Goal: Transaction & Acquisition: Purchase product/service

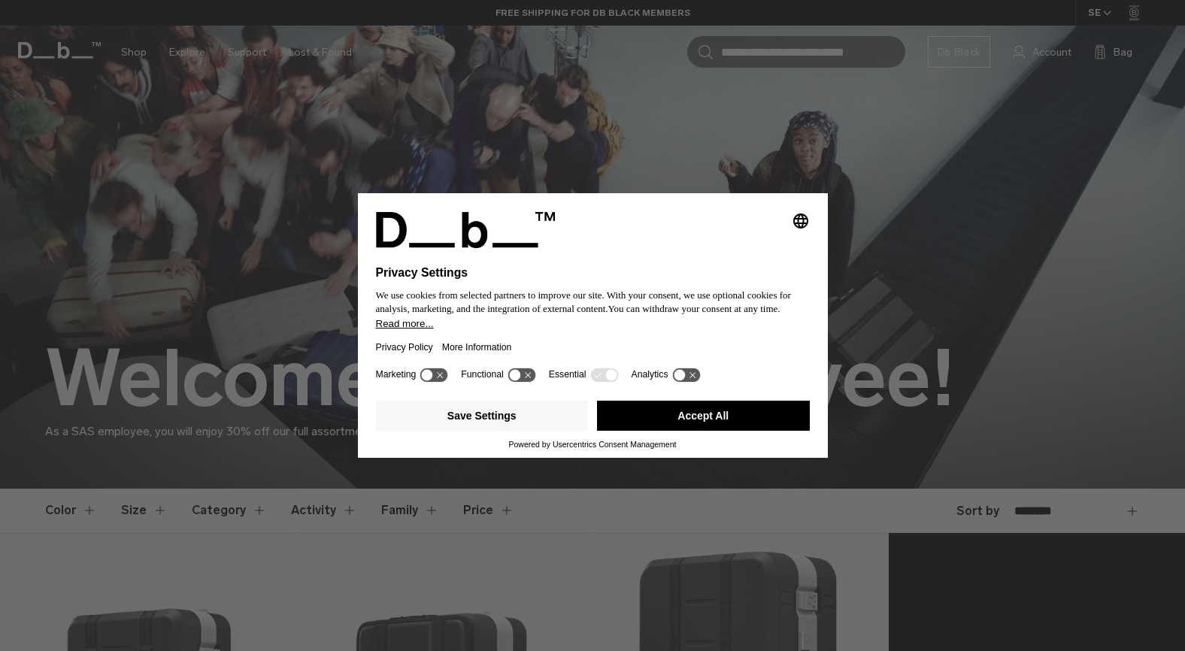
click at [716, 395] on div "Marketing Functional Essential Analytics" at bounding box center [593, 380] width 434 height 30
click at [716, 420] on button "Accept All" at bounding box center [703, 416] width 213 height 30
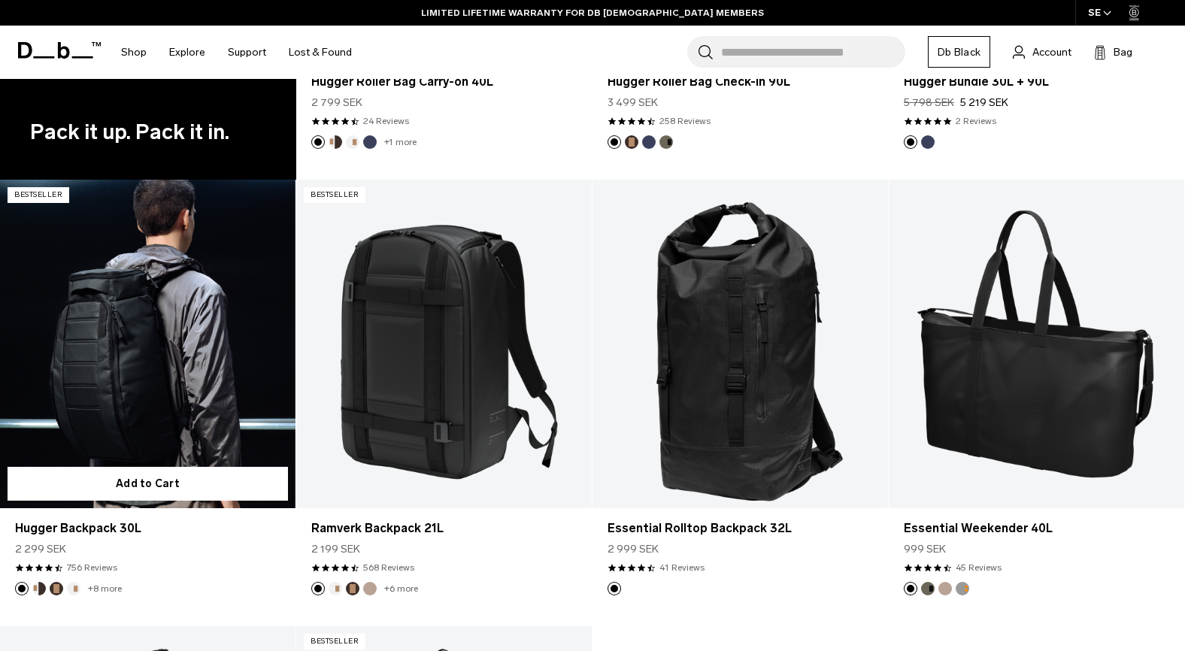
scroll to position [1692, 0]
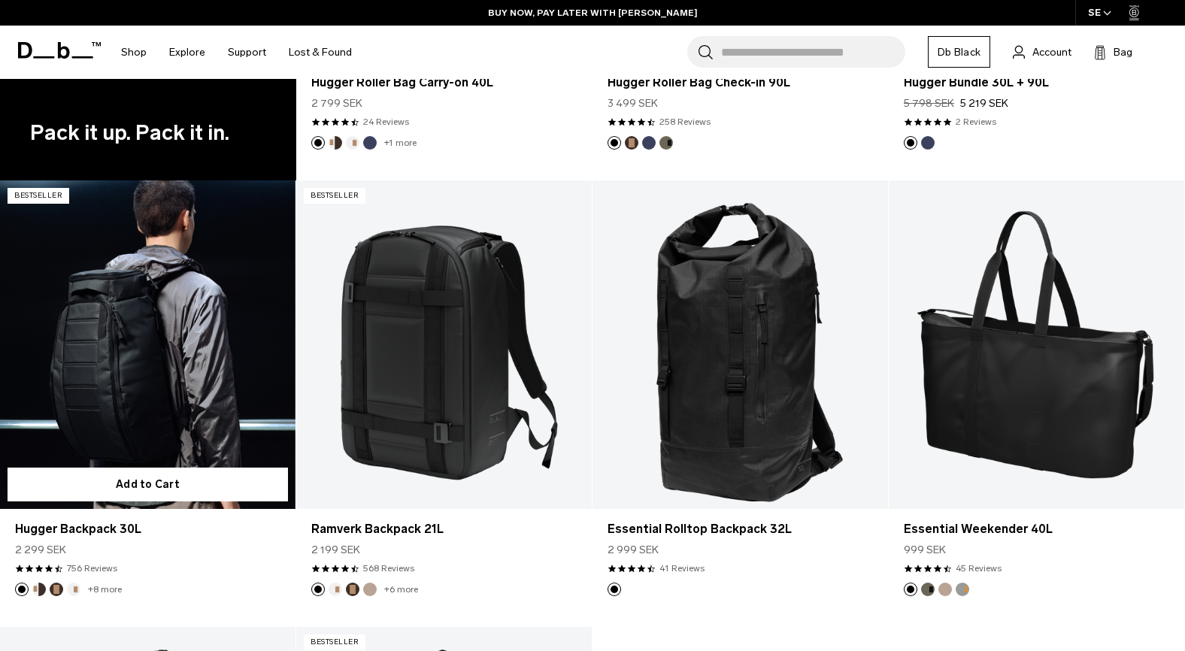
click at [92, 378] on link "Hugger Backpack 30L" at bounding box center [148, 345] width 296 height 329
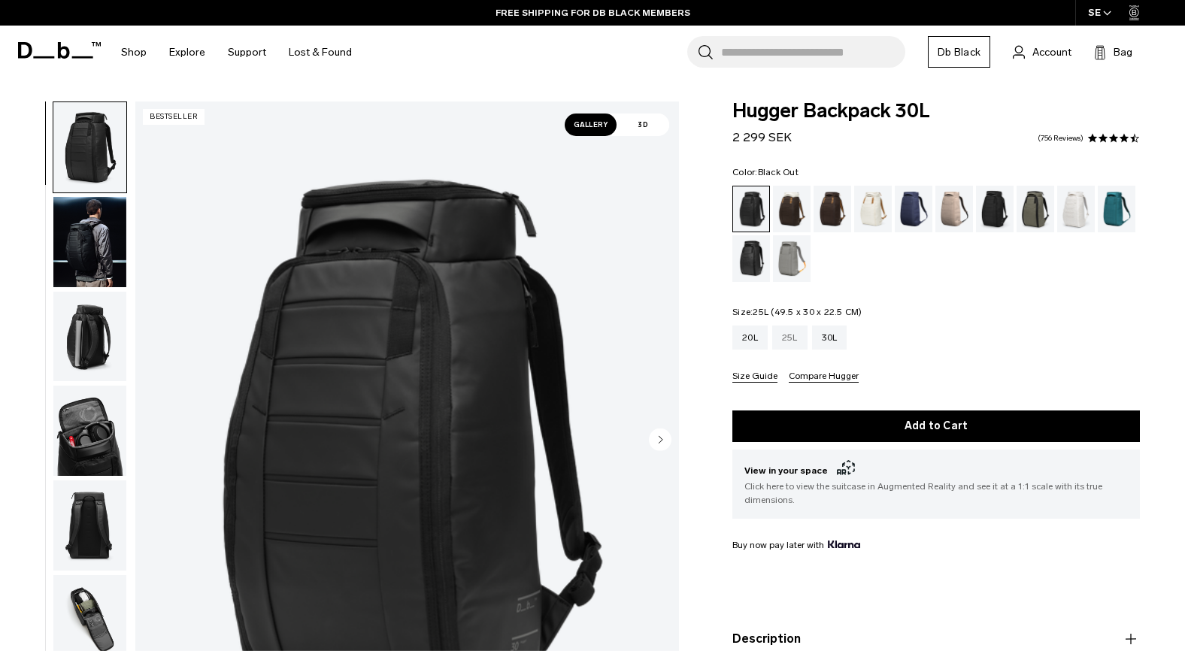
click at [789, 338] on div "25L" at bounding box center [789, 338] width 35 height 24
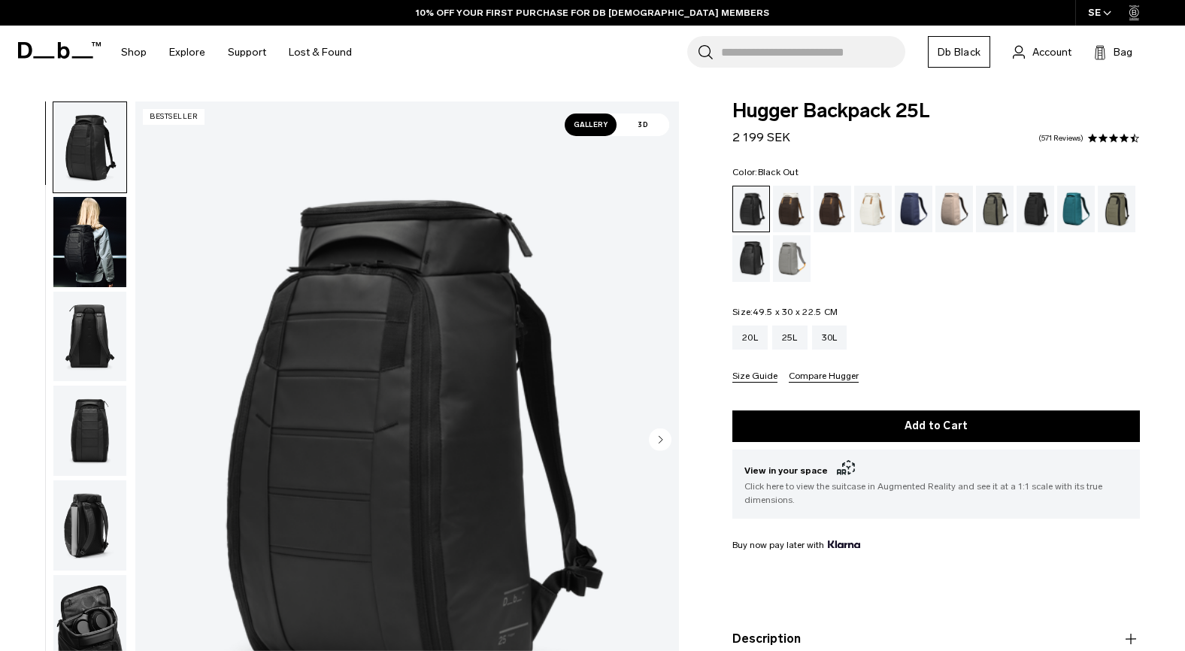
drag, startPoint x: 848, startPoint y: 310, endPoint x: 712, endPoint y: 312, distance: 136.9
click at [712, 312] on div "Hugger Backpack 25L 2 199 SEK 4.5 star rating 571 Reviews Color: Black Out Out …" at bounding box center [936, 438] width 498 height 672
copy legend "Size: 49.5 x 30 x 22.5 CM"
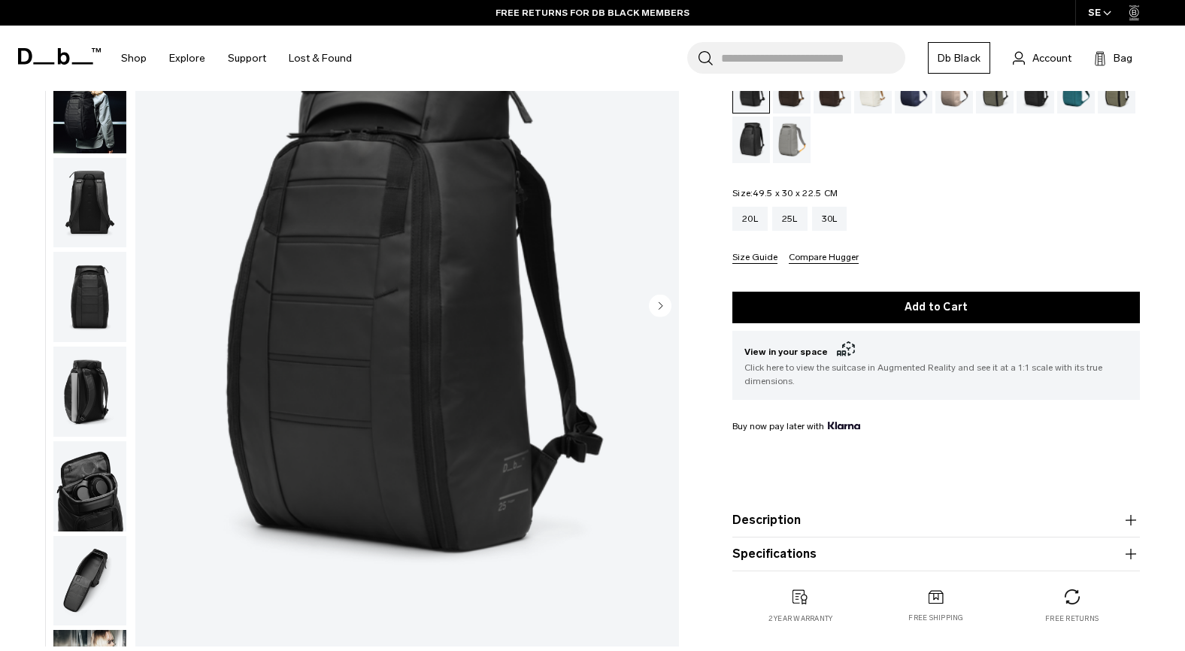
scroll to position [138, 0]
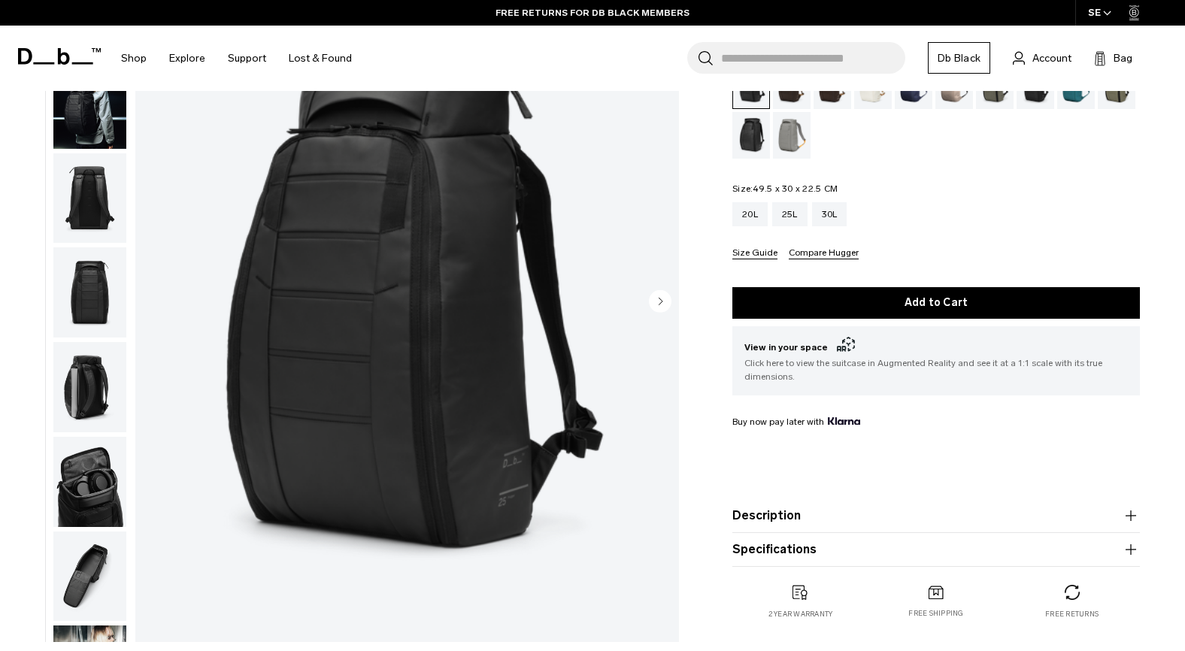
click at [786, 556] on button "Specifications" at bounding box center [937, 550] width 408 height 18
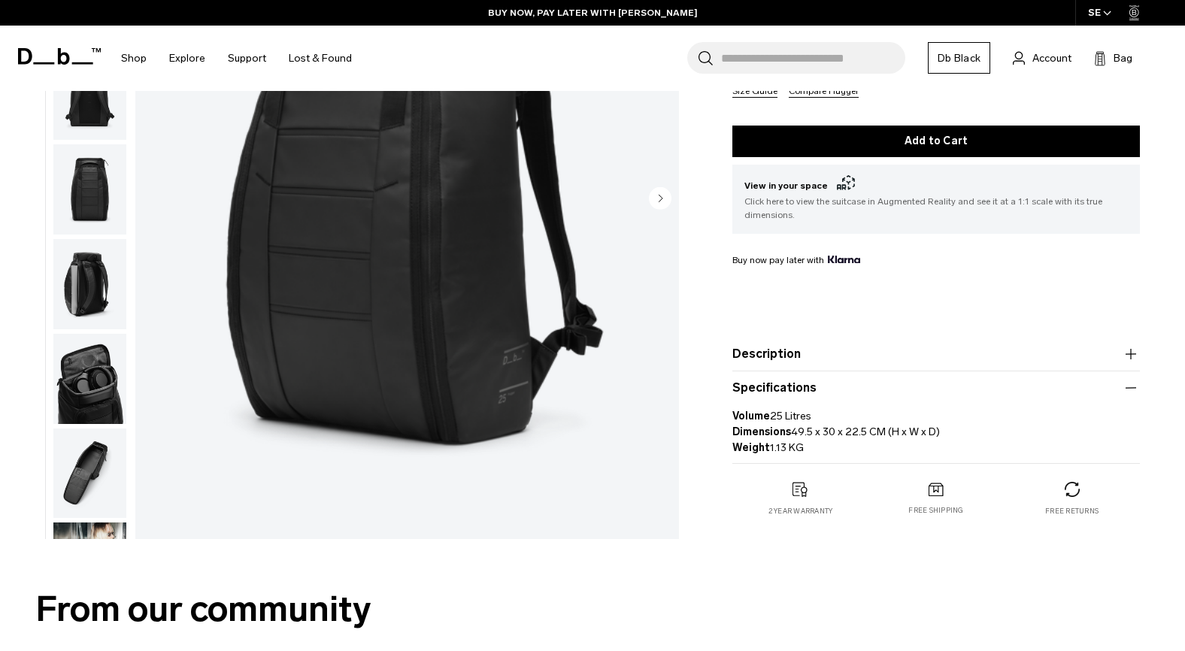
scroll to position [0, 0]
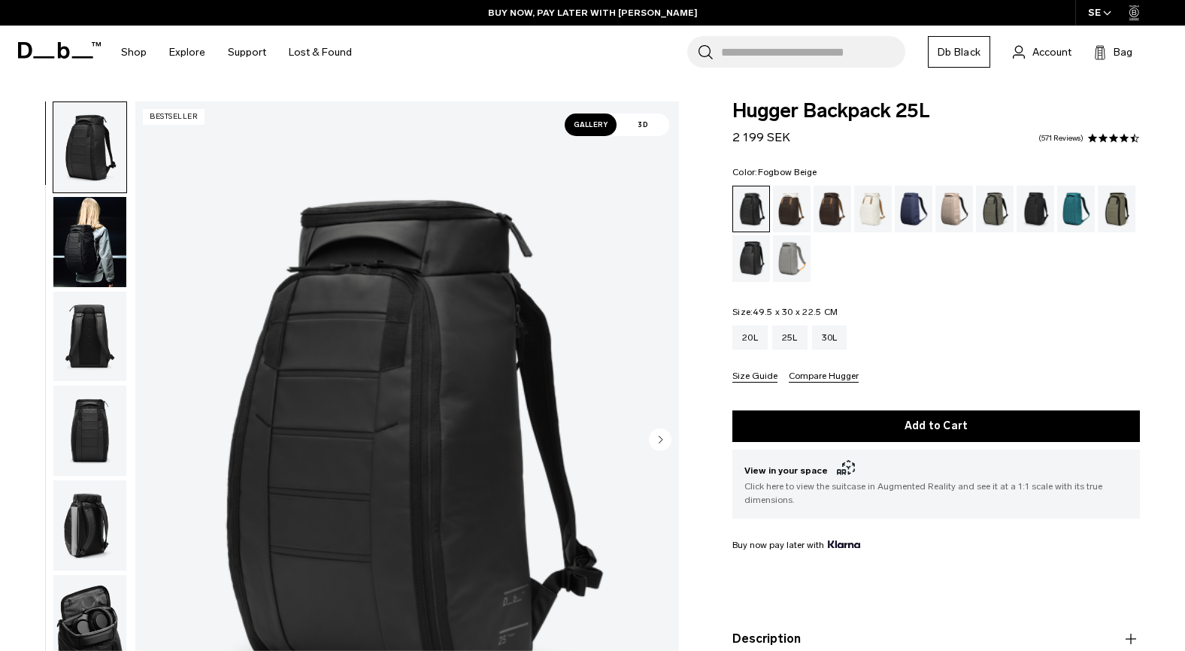
click at [957, 207] on div "Fogbow Beige" at bounding box center [955, 209] width 38 height 47
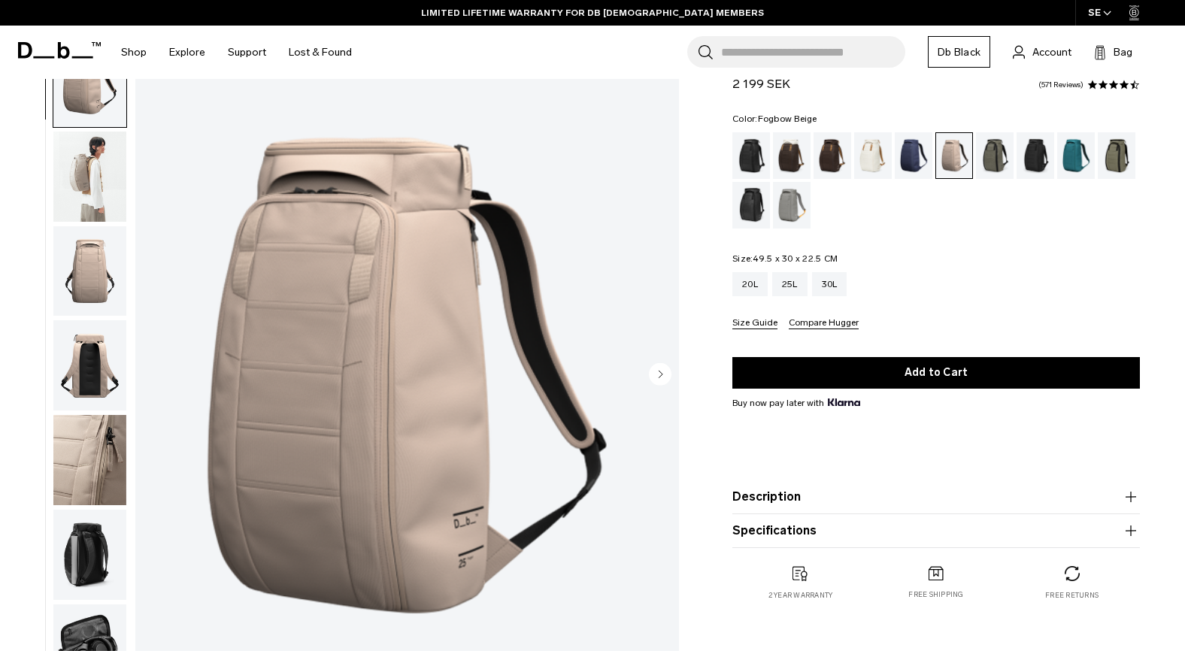
scroll to position [76, 0]
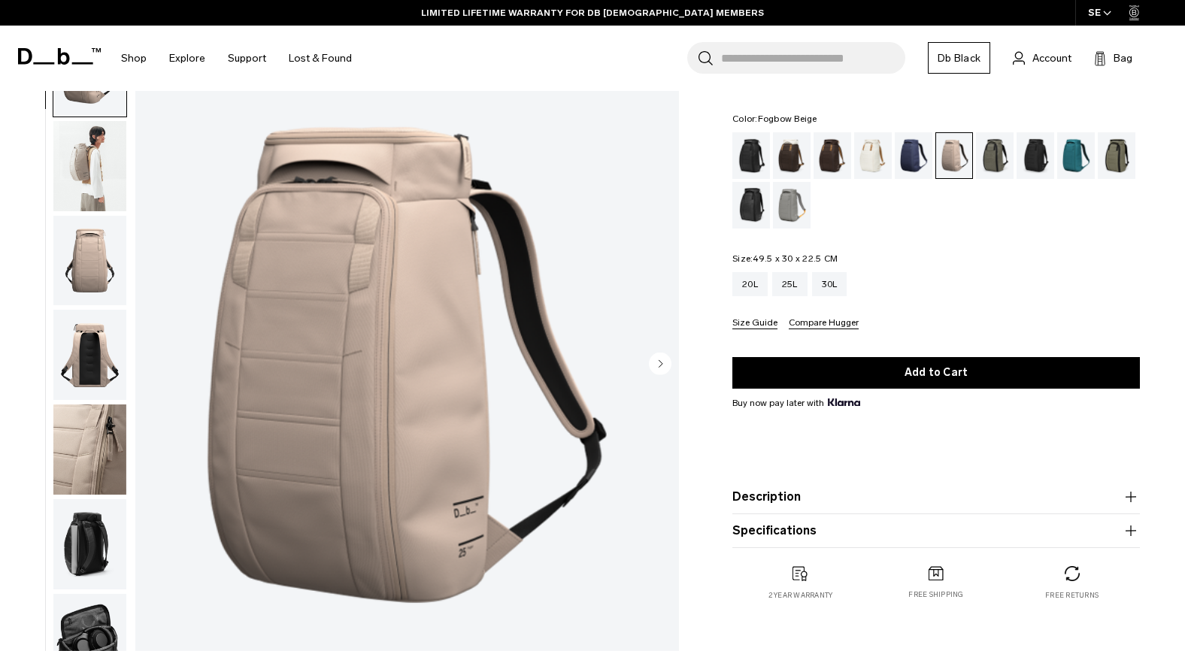
click at [944, 534] on button "Specifications" at bounding box center [937, 531] width 408 height 18
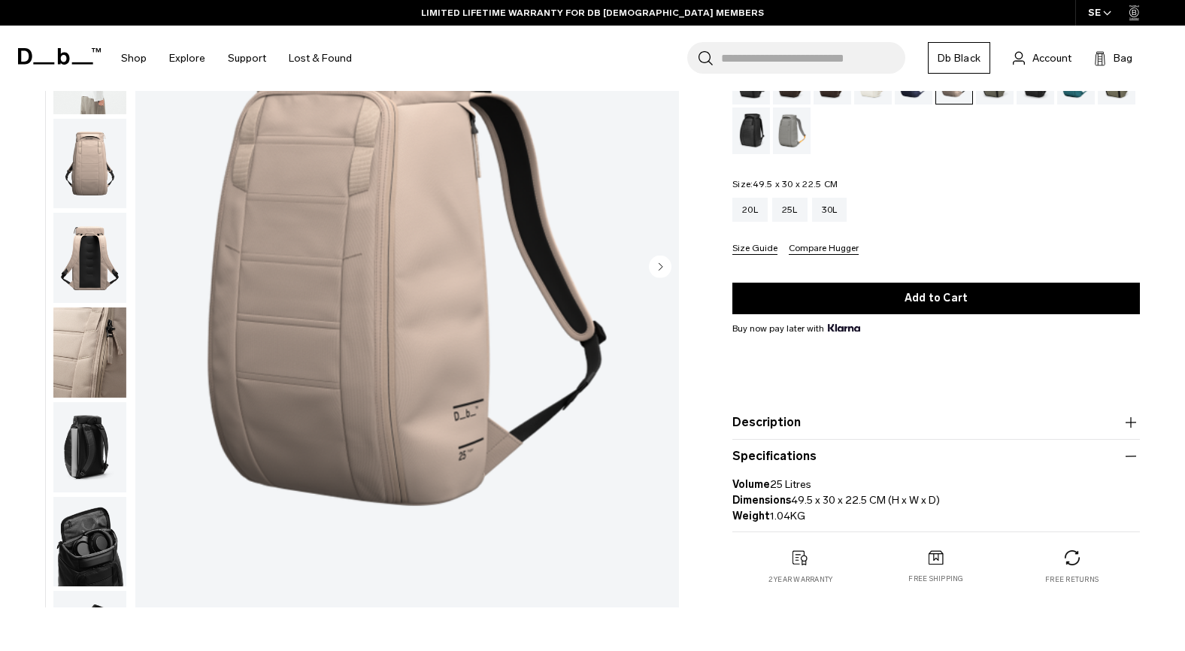
scroll to position [174, 0]
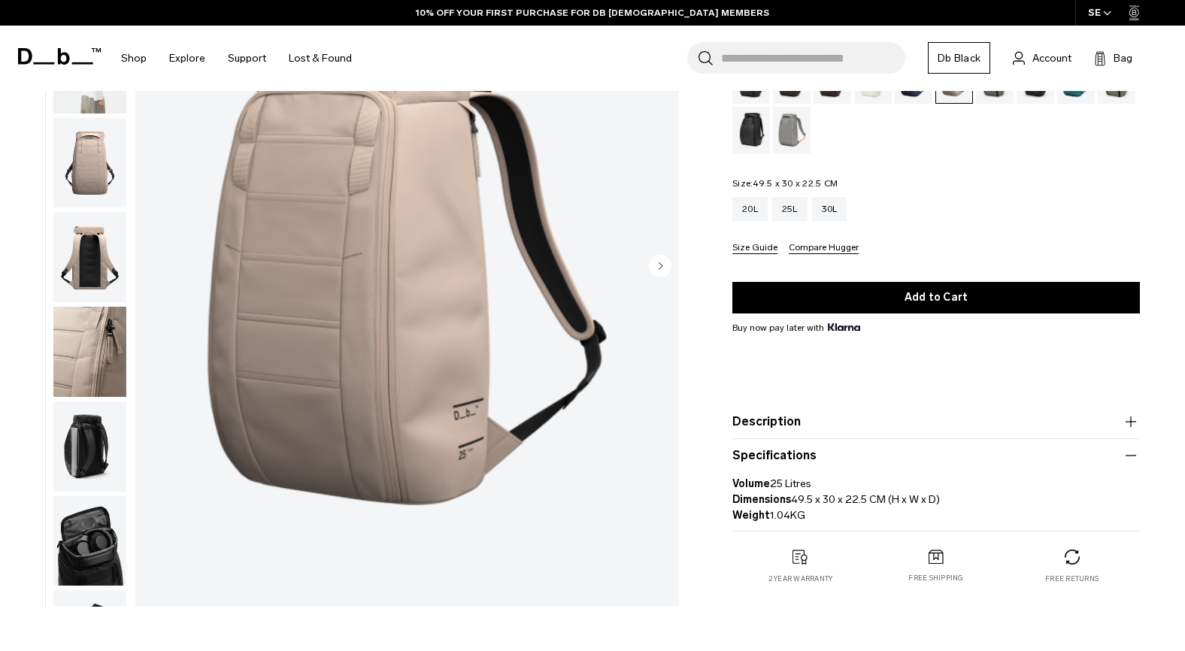
click at [804, 423] on button "Description" at bounding box center [937, 422] width 408 height 18
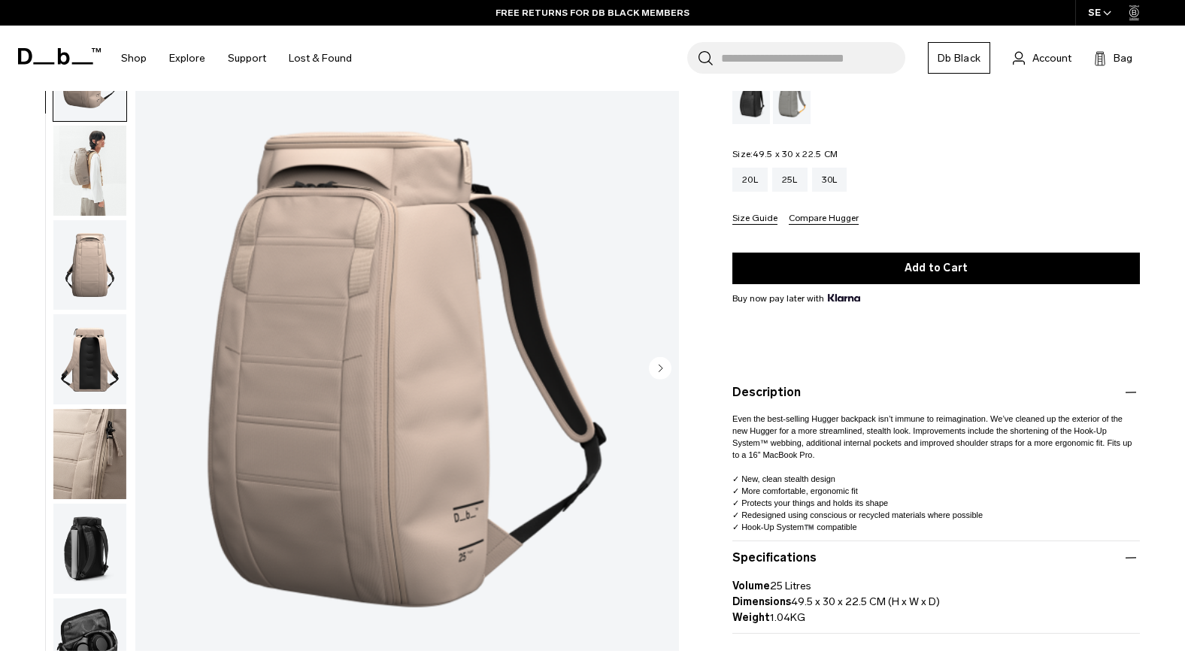
scroll to position [134, 0]
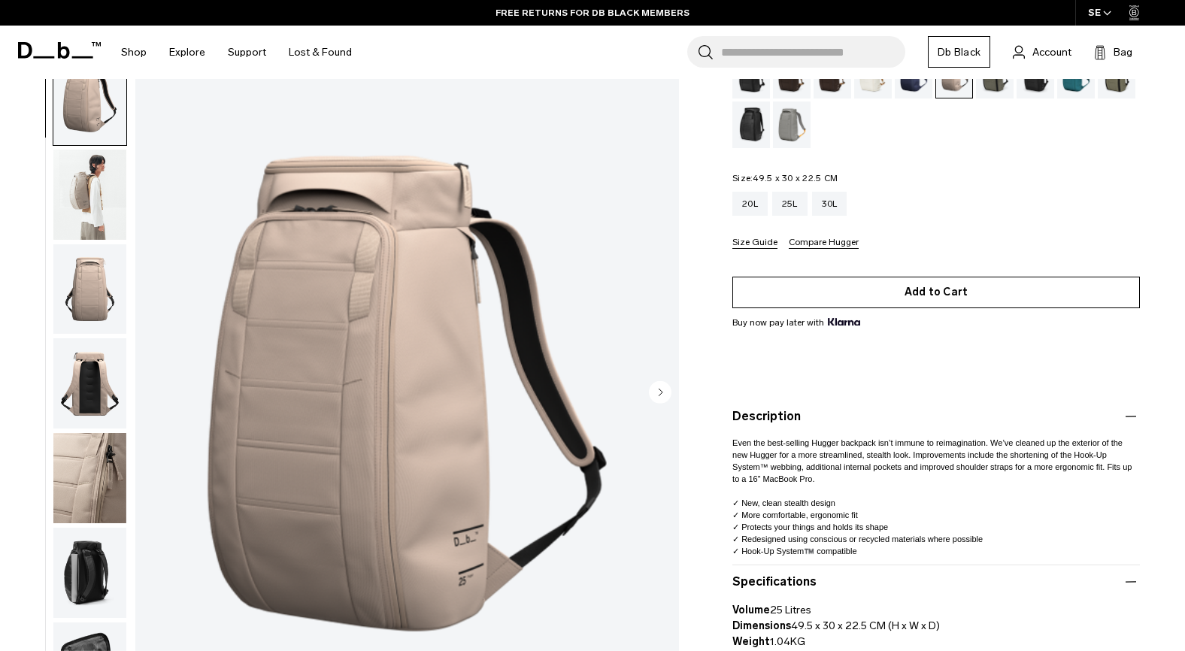
click at [940, 296] on button "Add to Cart" at bounding box center [937, 293] width 408 height 32
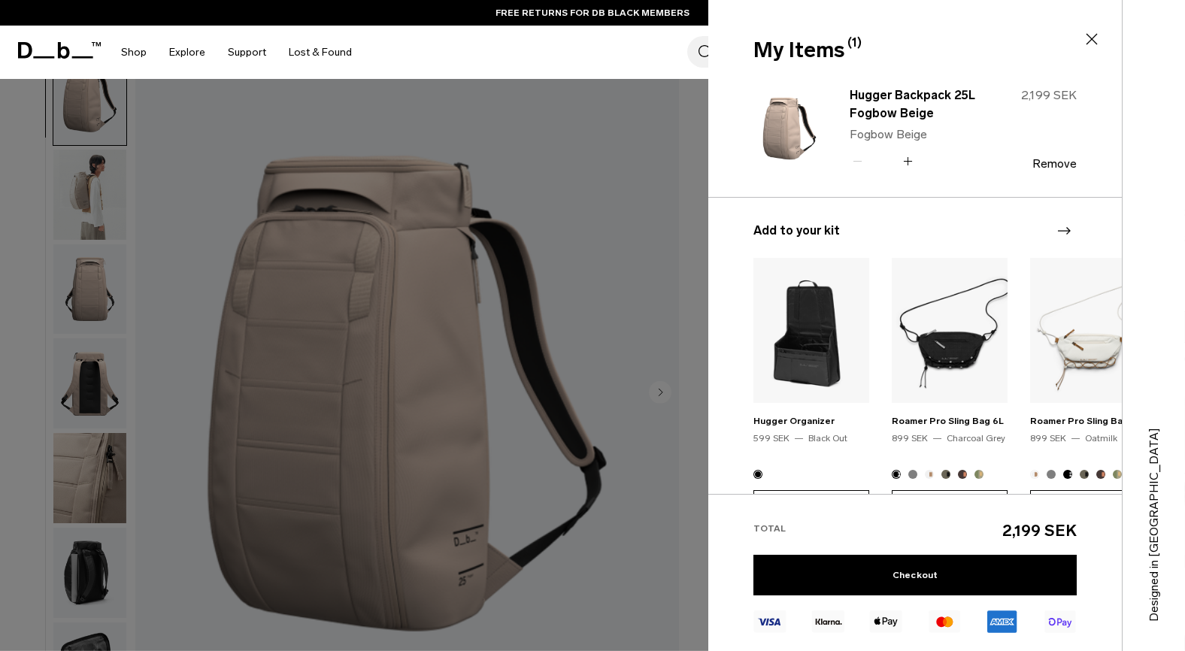
type button "Close"
click at [640, 410] on div at bounding box center [592, 325] width 1185 height 651
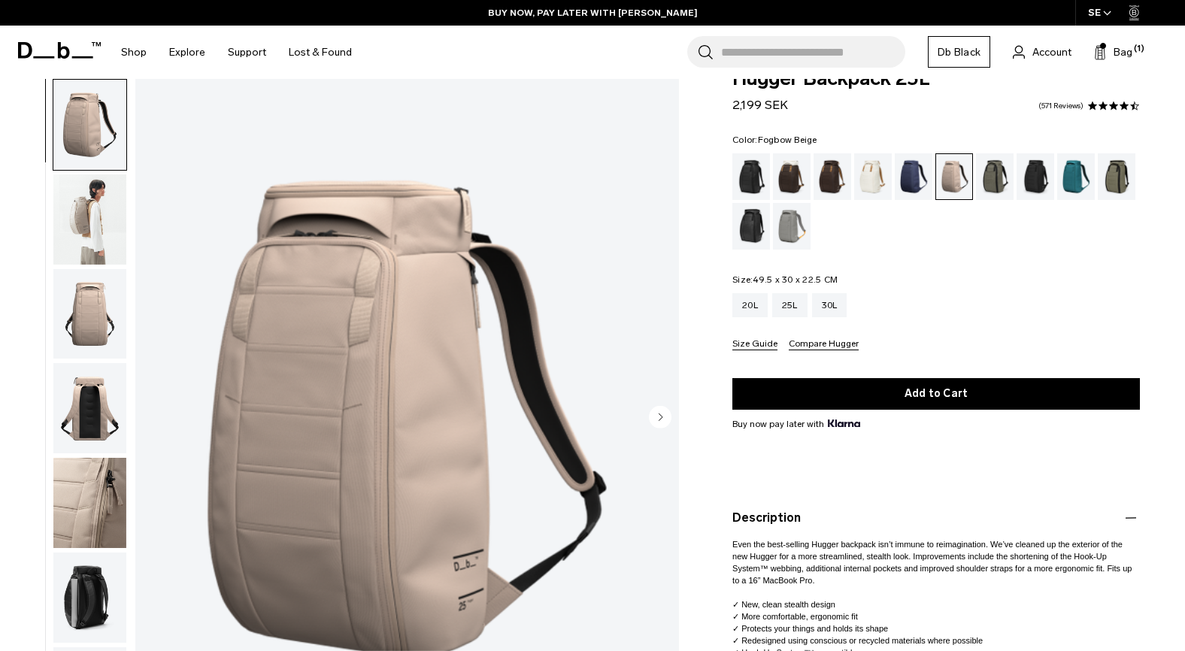
scroll to position [30, 0]
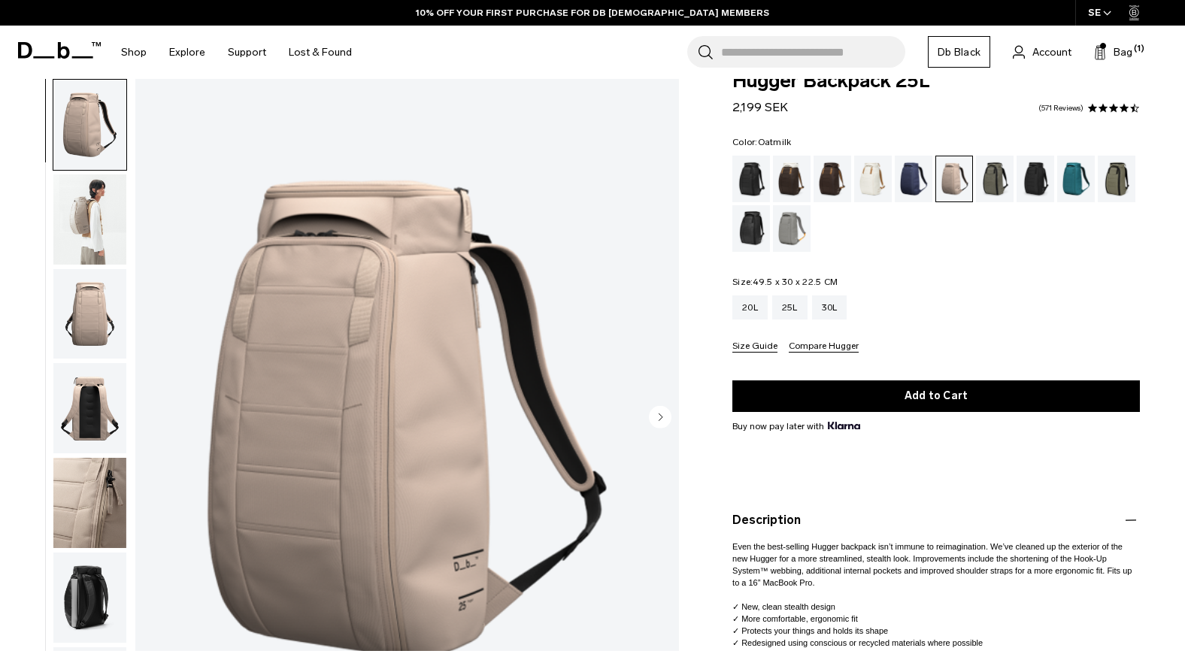
click at [864, 183] on div "Oatmilk" at bounding box center [873, 179] width 38 height 47
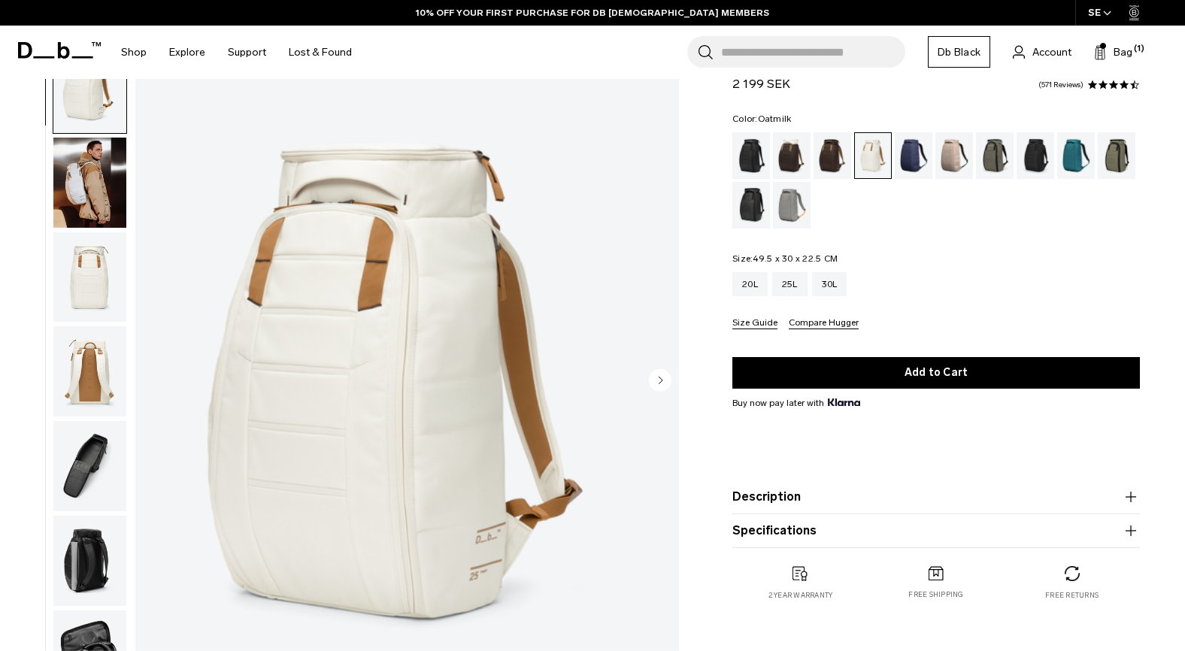
scroll to position [77, 0]
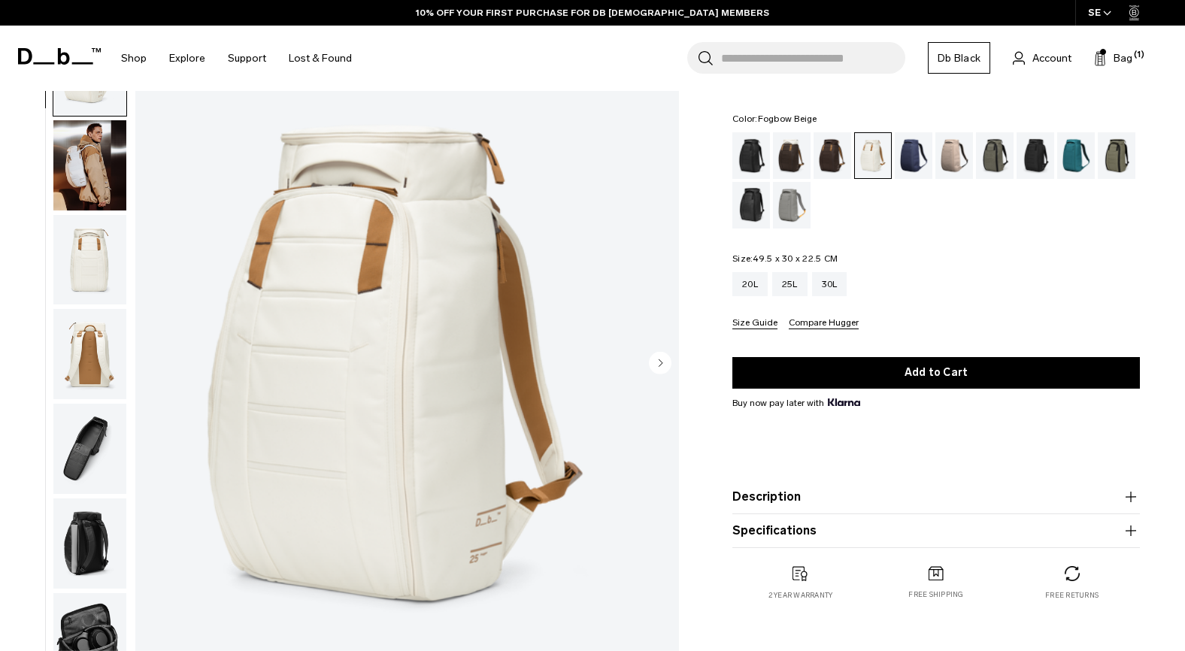
click at [944, 165] on div "Fogbow Beige" at bounding box center [955, 155] width 38 height 47
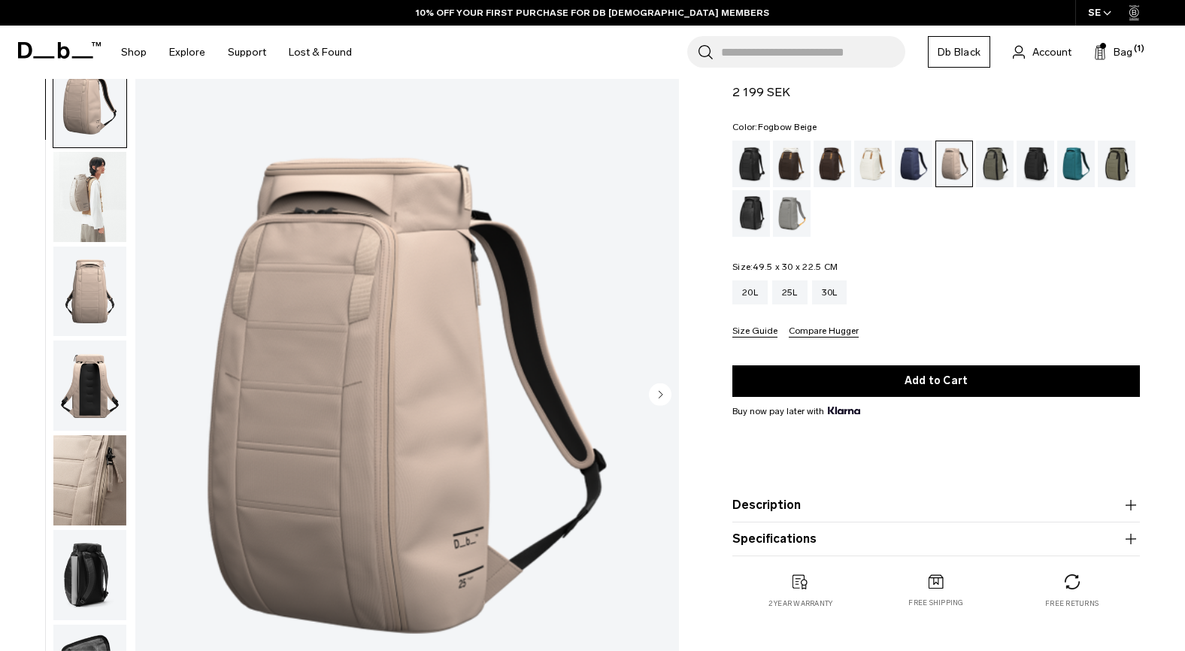
scroll to position [49, 0]
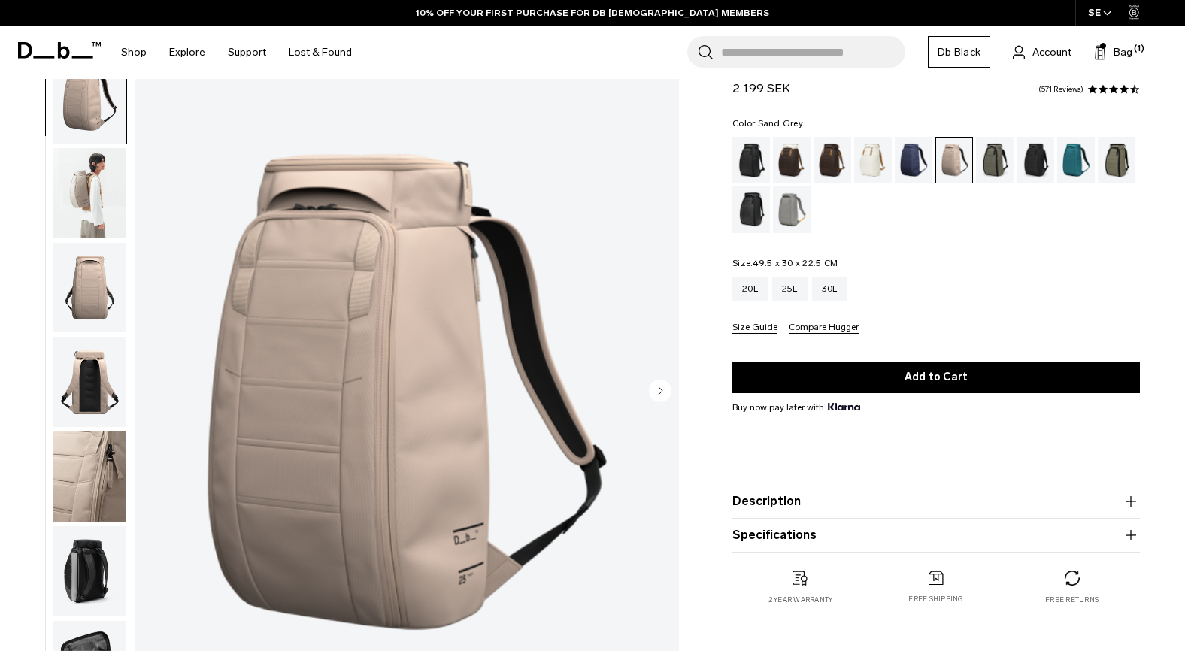
click at [794, 205] on div "Sand Grey" at bounding box center [792, 210] width 38 height 47
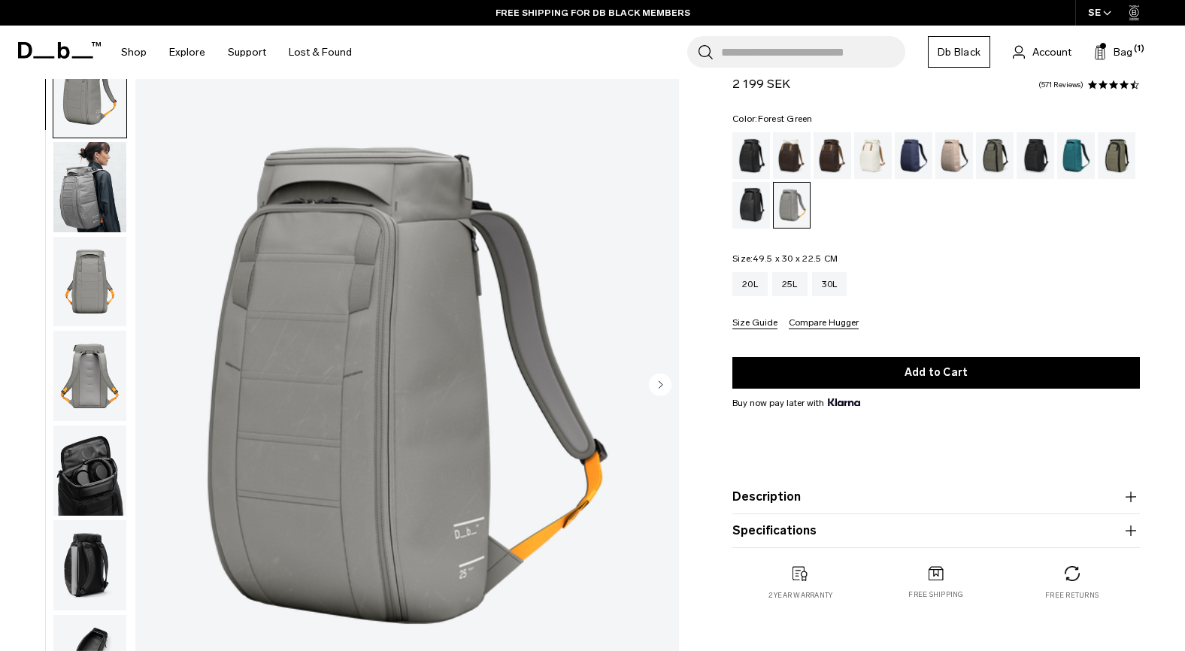
click at [994, 165] on div "Forest Green" at bounding box center [995, 155] width 38 height 47
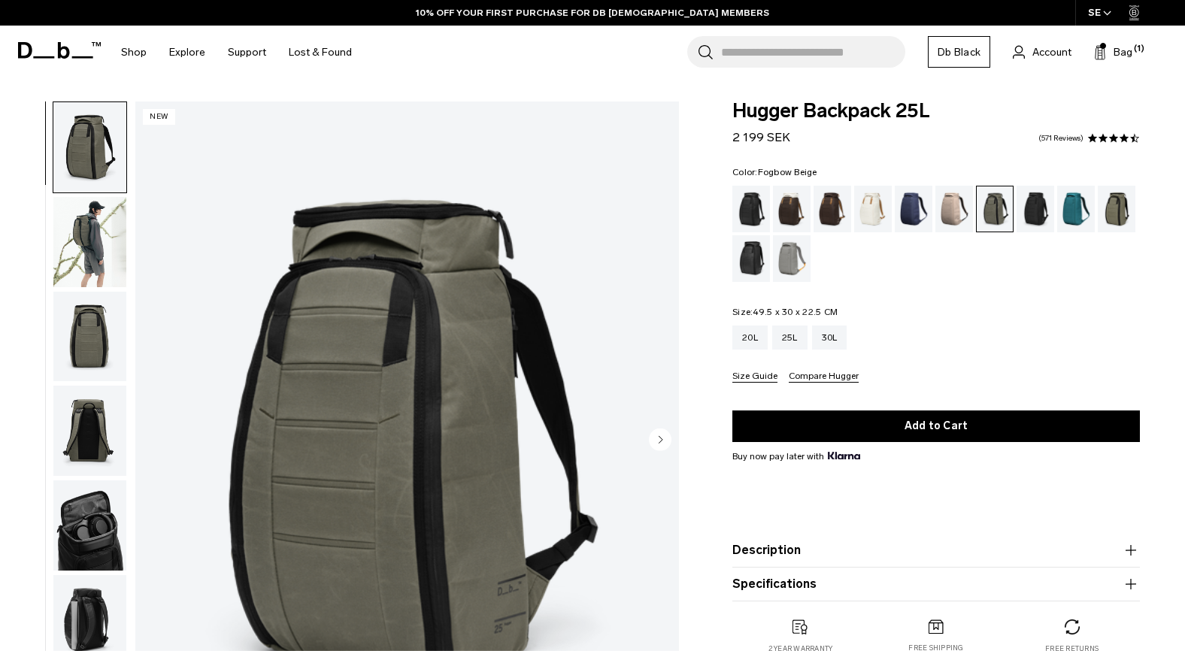
click at [956, 199] on div "Fogbow Beige" at bounding box center [955, 209] width 38 height 47
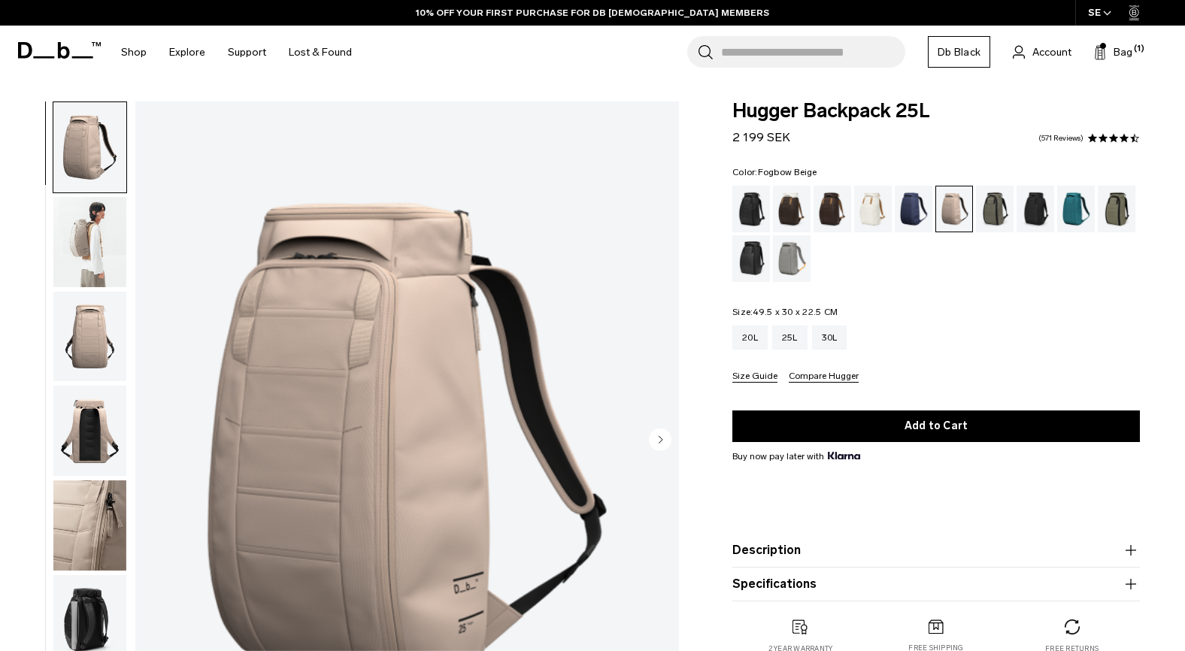
click at [59, 330] on img "button" at bounding box center [89, 337] width 73 height 90
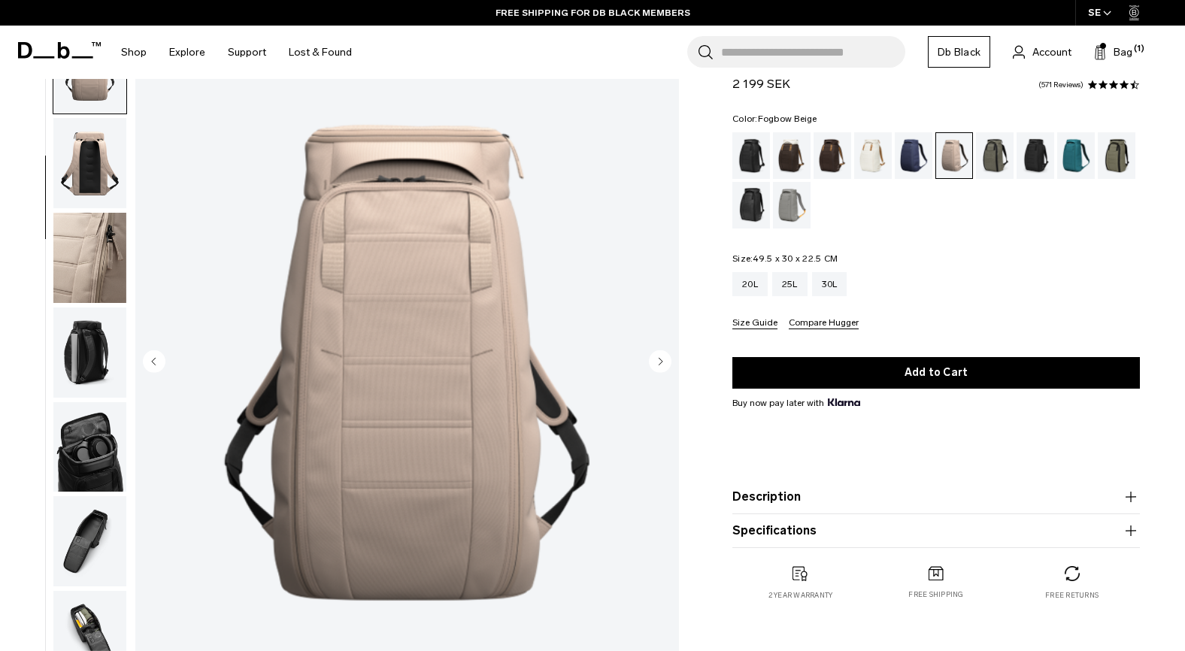
scroll to position [82, 0]
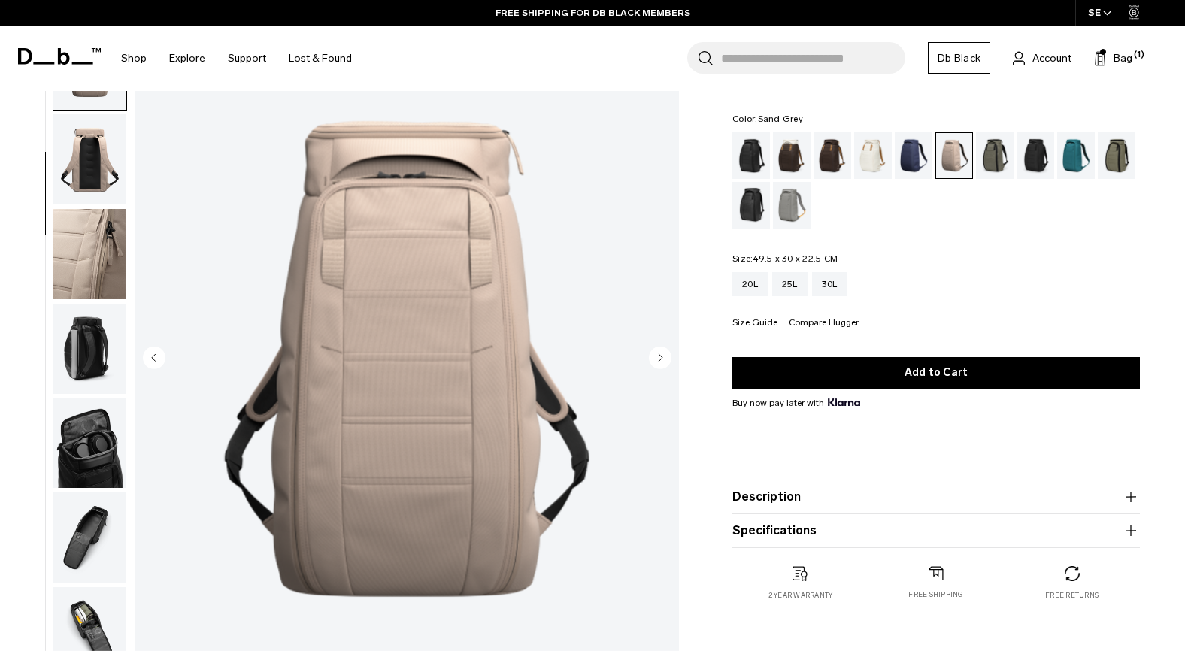
click at [803, 211] on div "Sand Grey" at bounding box center [792, 205] width 38 height 47
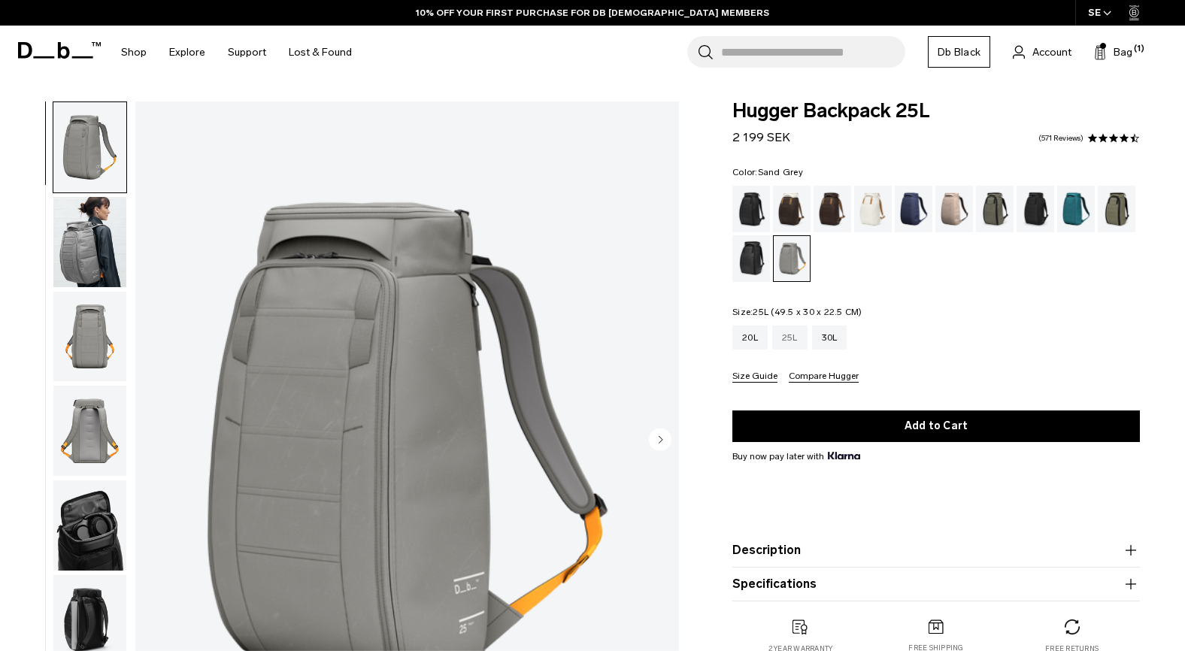
click at [794, 327] on div "25L" at bounding box center [789, 338] width 35 height 24
click at [894, 429] on button "Add to Cart" at bounding box center [937, 427] width 408 height 32
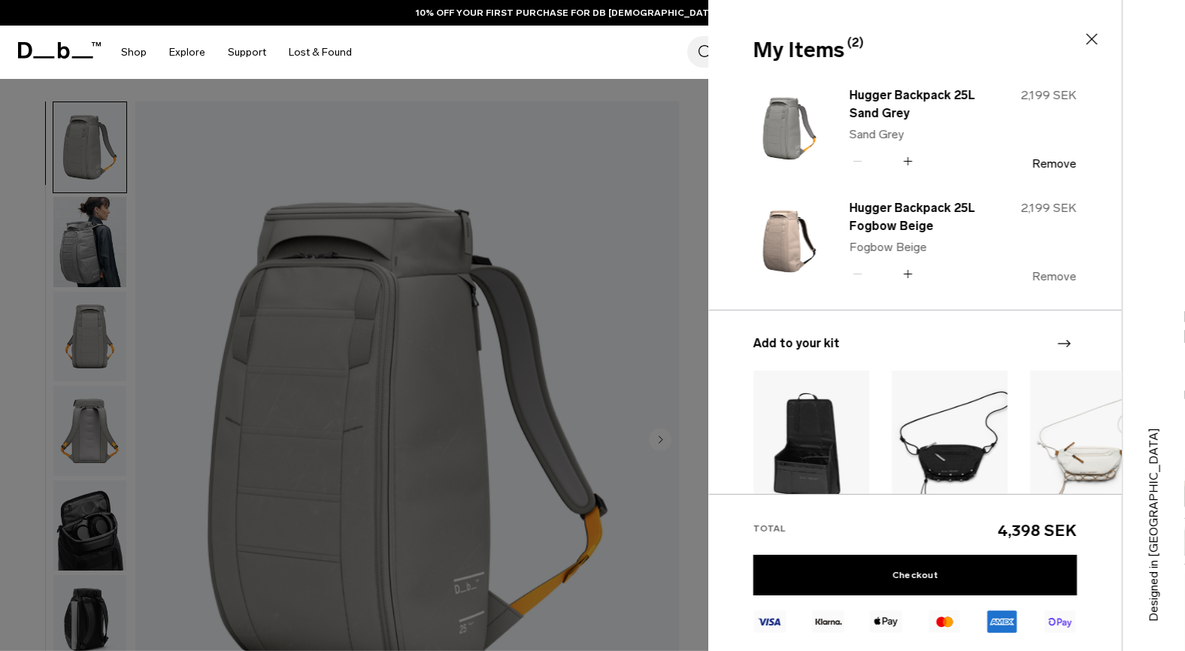
click at [1063, 275] on button "Remove" at bounding box center [1055, 277] width 44 height 14
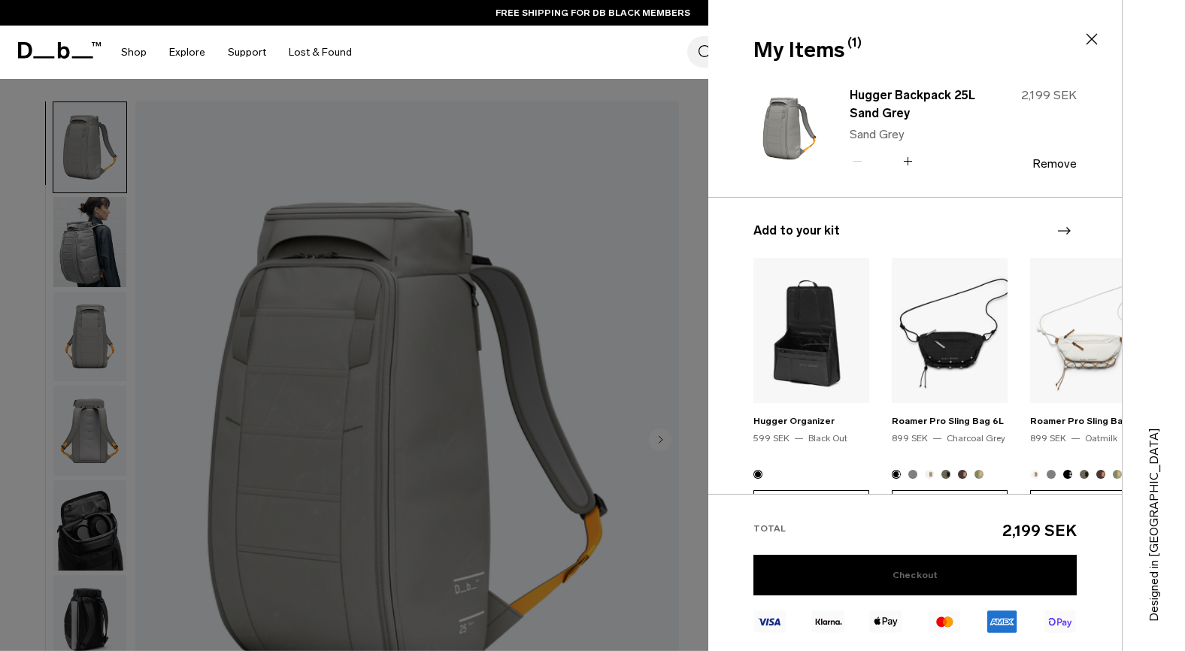
click at [895, 587] on link "Checkout" at bounding box center [915, 575] width 323 height 41
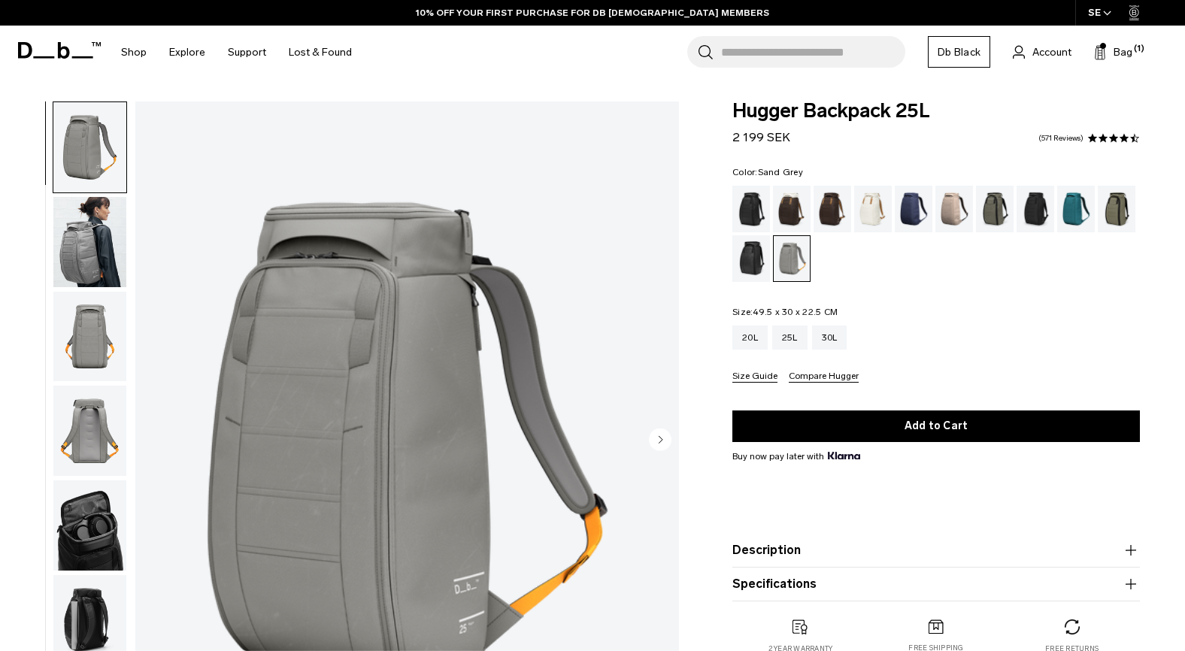
click at [1045, 63] on div "Search for Bags, Luggage... Search Close Trending Products All Products Hugger …" at bounding box center [768, 52] width 810 height 53
click at [1053, 43] on link "Account" at bounding box center [1042, 52] width 59 height 18
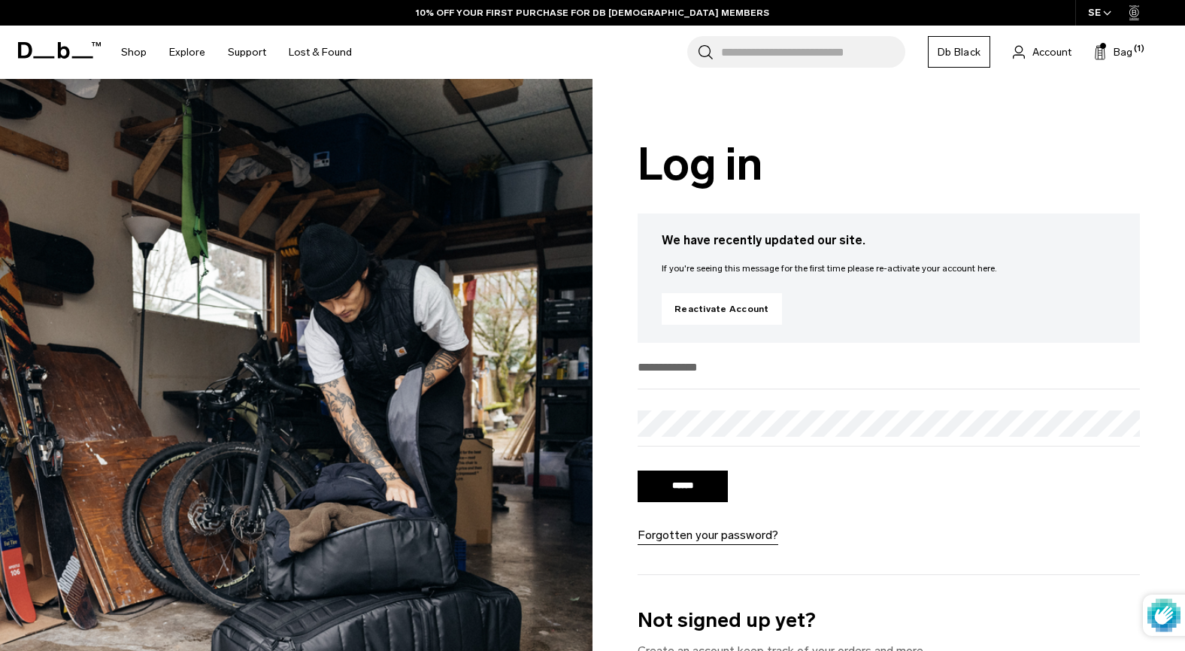
click at [706, 357] on input "email" at bounding box center [889, 367] width 502 height 25
paste input "**********"
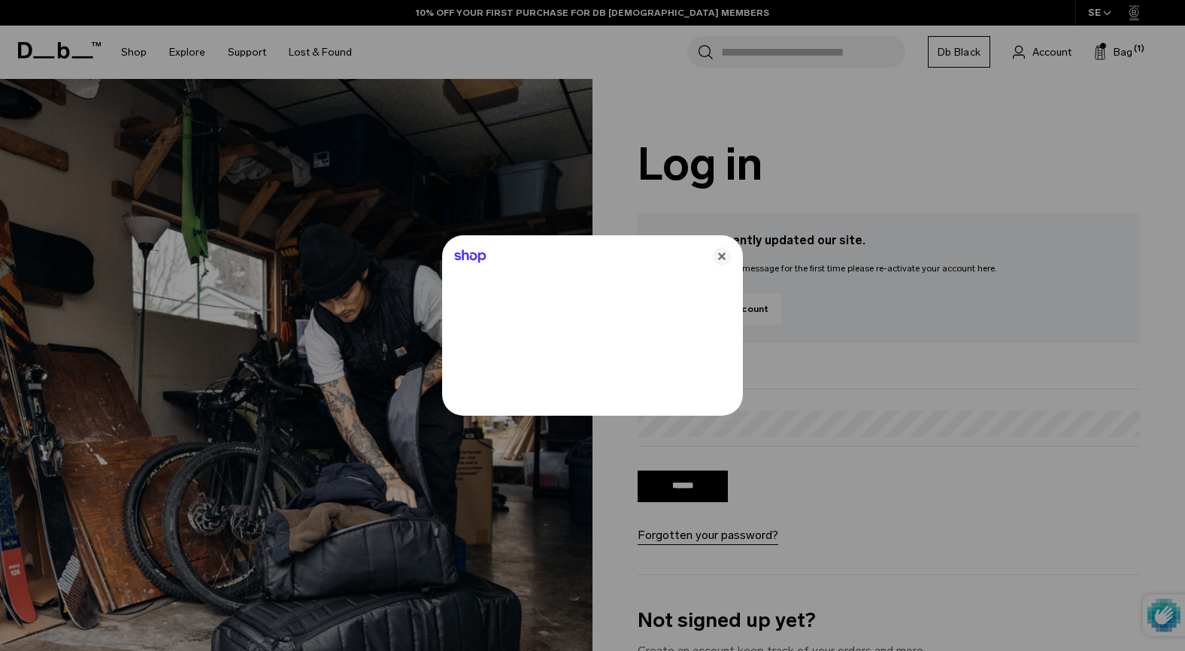
type input "**********"
